Goal: Use online tool/utility: Utilize a website feature to perform a specific function

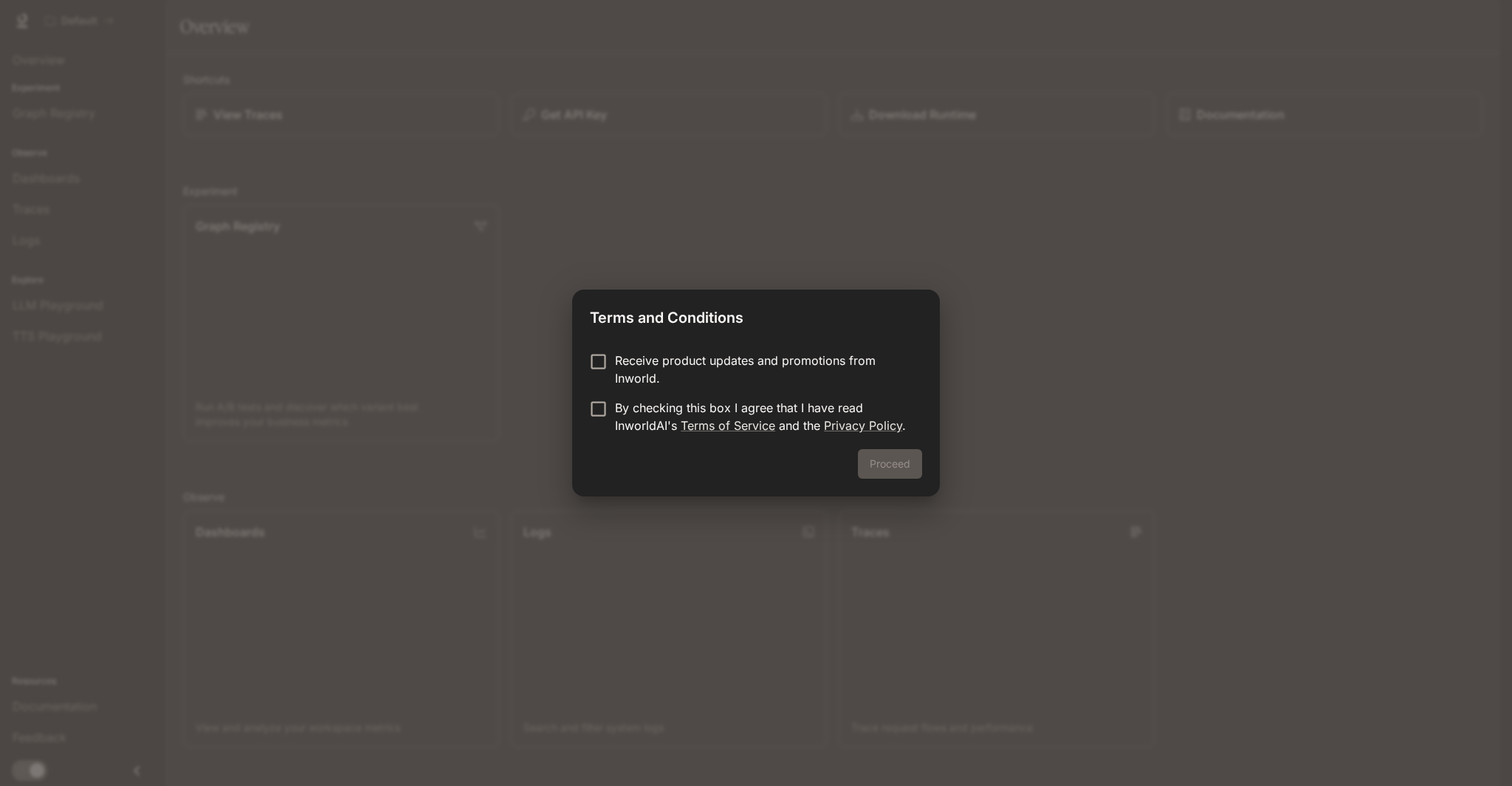
click at [657, 414] on p "By checking this box I agree that I have read InworldAI's Terms of Service and …" at bounding box center [762, 416] width 295 height 35
click at [887, 458] on button "Proceed" at bounding box center [890, 464] width 64 height 29
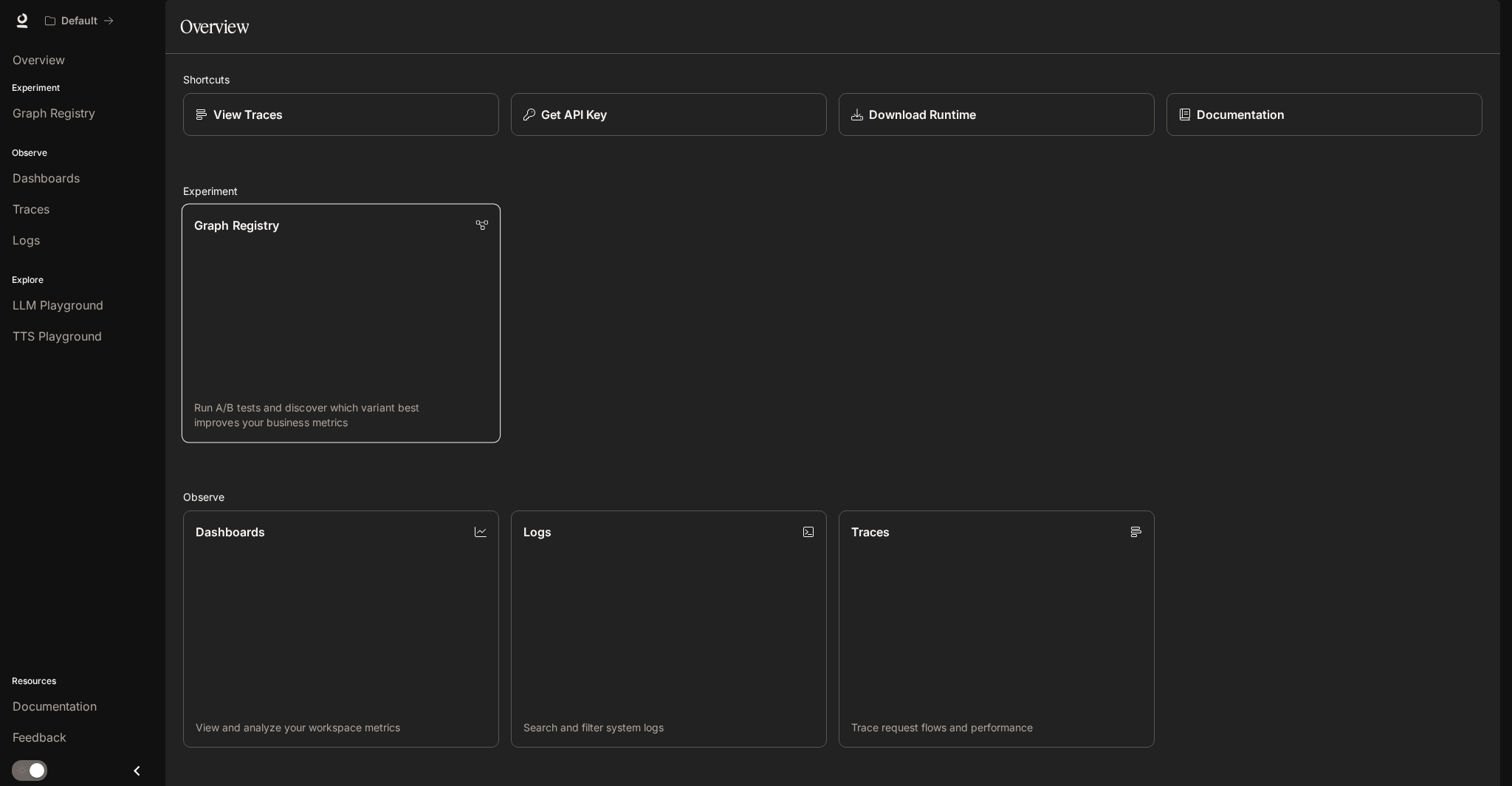
scroll to position [148, 0]
click at [99, 117] on div "Graph Registry" at bounding box center [83, 113] width 140 height 18
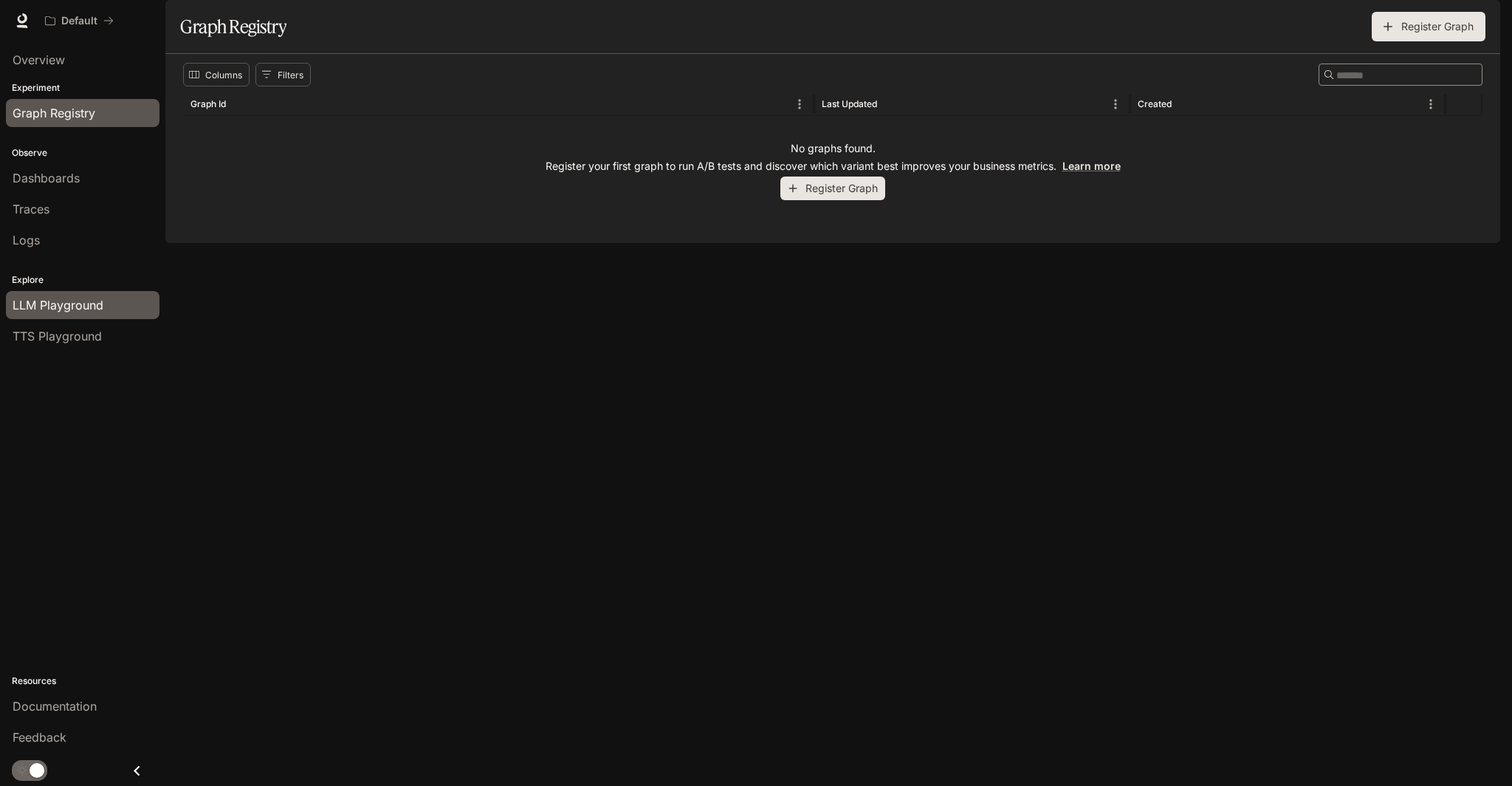
click at [79, 297] on span "LLM Playground" at bounding box center [58, 305] width 91 height 18
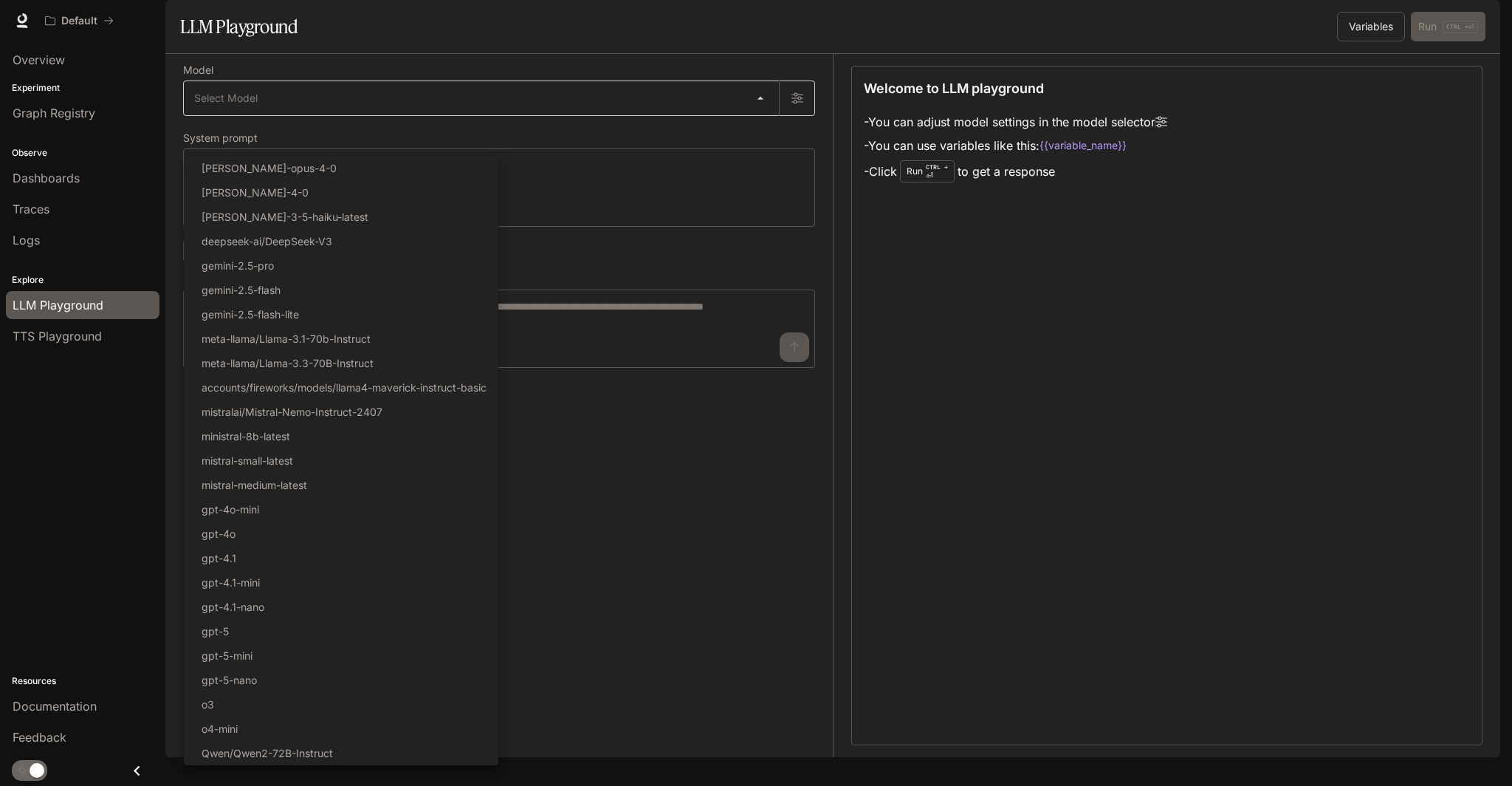
click at [686, 130] on body "Skip to main content Default Documentation Documentation Portal Overview Experi…" at bounding box center [756, 393] width 1512 height 786
click at [311, 231] on li "deepseek-ai/DeepSeek-V3" at bounding box center [341, 241] width 315 height 24
type input "**********"
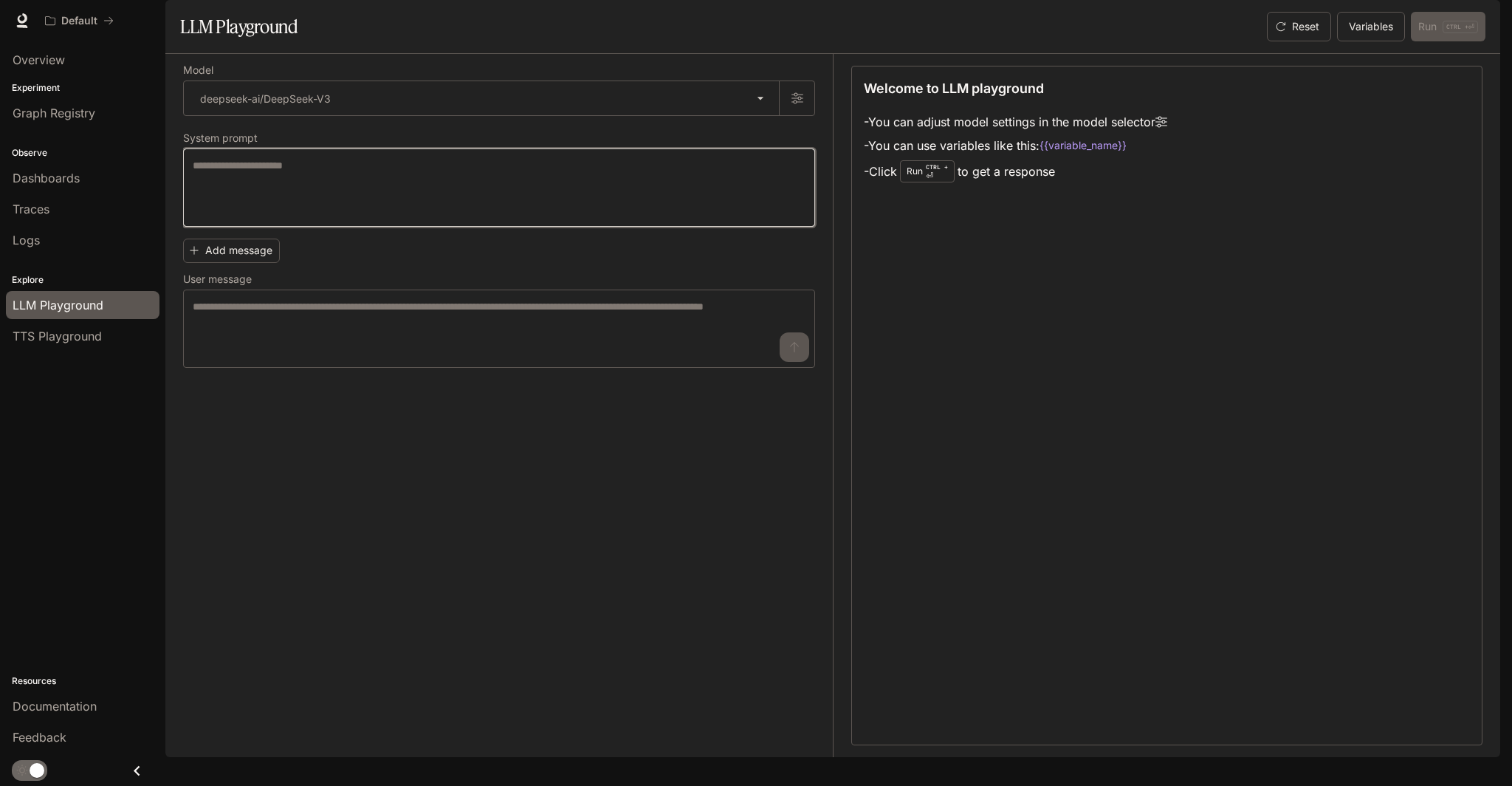
click at [336, 217] on textarea at bounding box center [499, 187] width 613 height 59
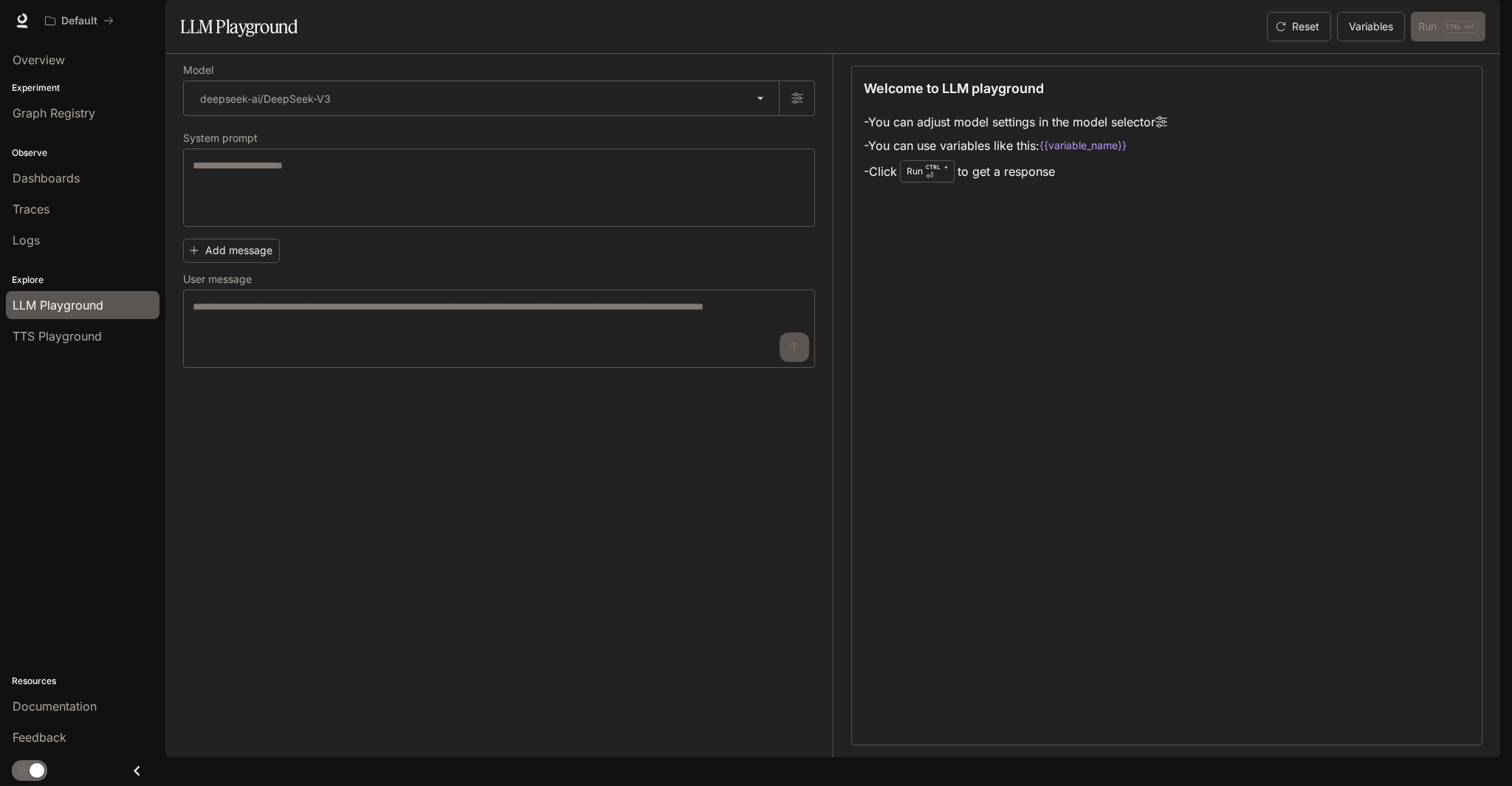
click at [94, 348] on li "TTS Playground" at bounding box center [83, 336] width 166 height 31
click at [94, 342] on span "TTS Playground" at bounding box center [57, 337] width 90 height 18
